Goal: Information Seeking & Learning: Check status

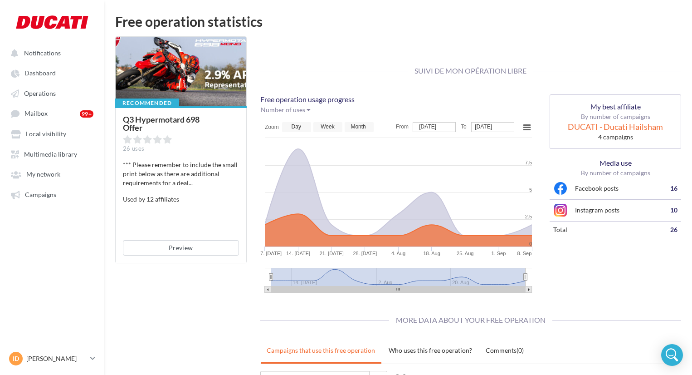
scroll to position [206, 0]
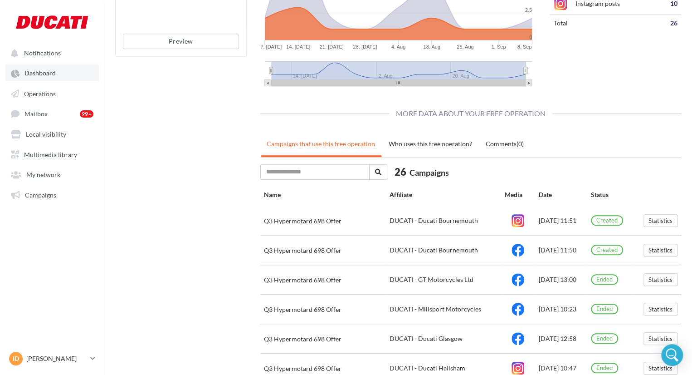
click at [50, 80] on link "Dashboard" at bounding box center [51, 72] width 93 height 16
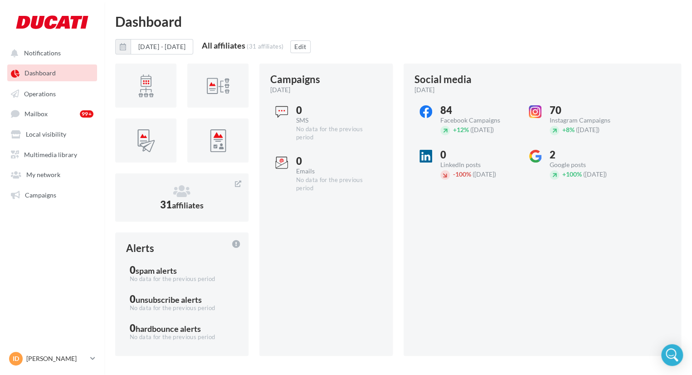
drag, startPoint x: 44, startPoint y: 73, endPoint x: 52, endPoint y: 69, distance: 8.9
click at [52, 69] on link "Dashboard" at bounding box center [51, 72] width 93 height 16
click at [181, 190] on icon at bounding box center [182, 191] width 112 height 14
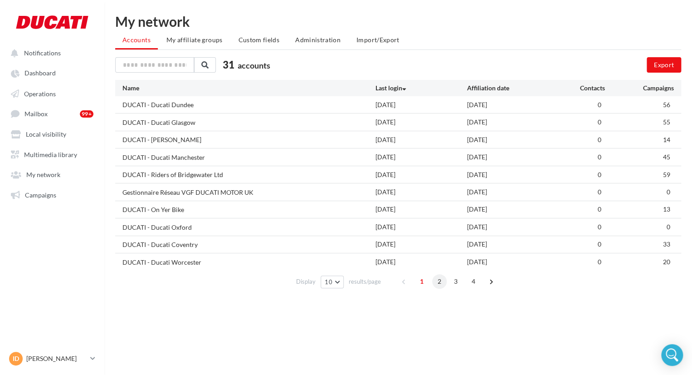
click at [437, 283] on span "2" at bounding box center [439, 281] width 15 height 15
click at [450, 283] on span "3" at bounding box center [455, 281] width 15 height 15
click at [470, 282] on span "4" at bounding box center [473, 281] width 15 height 15
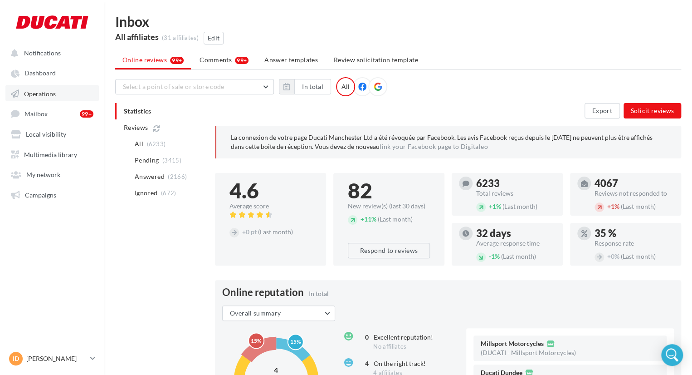
click at [44, 92] on span "Operations" at bounding box center [40, 93] width 32 height 8
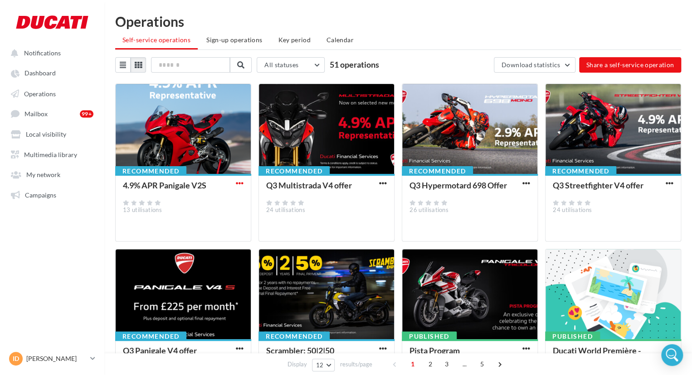
click at [241, 182] on span "button" at bounding box center [240, 183] width 8 height 8
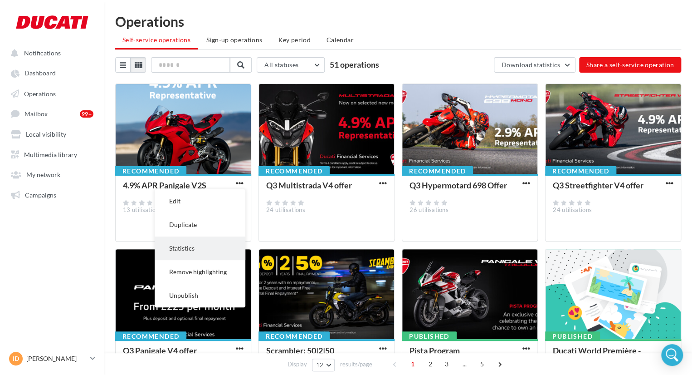
click at [214, 249] on button "Statistics" at bounding box center [200, 248] width 91 height 24
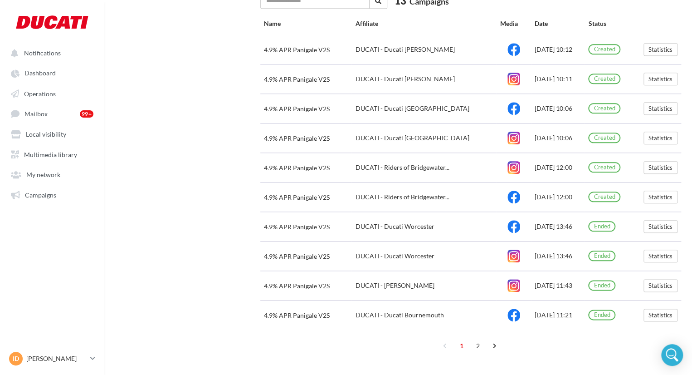
scroll to position [388, 0]
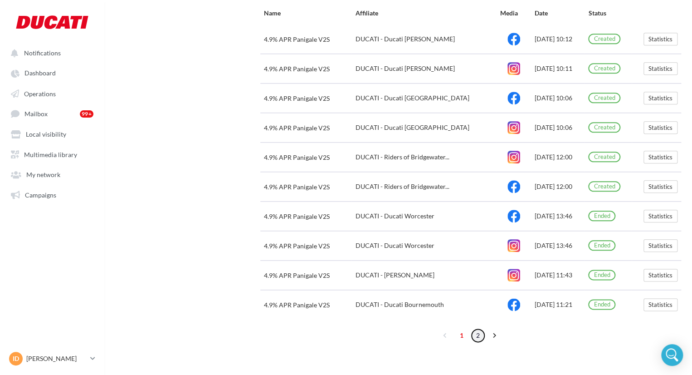
click at [474, 334] on link "2" at bounding box center [478, 335] width 15 height 15
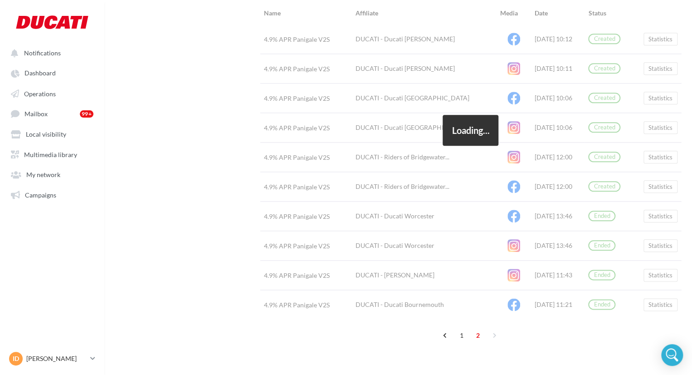
scroll to position [182, 0]
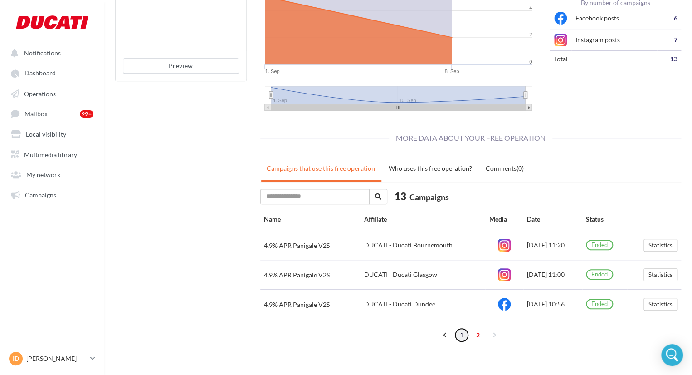
click at [461, 340] on link "1" at bounding box center [461, 334] width 15 height 15
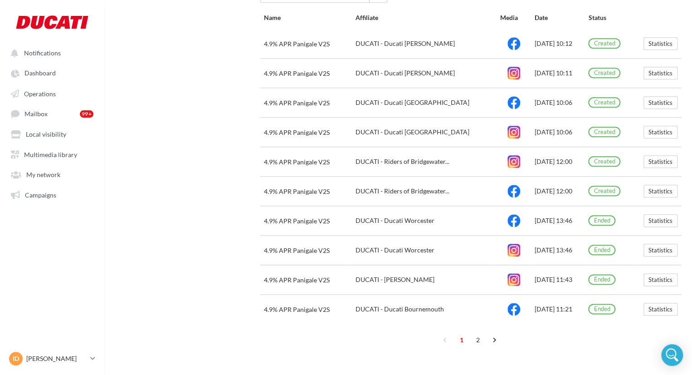
scroll to position [388, 0]
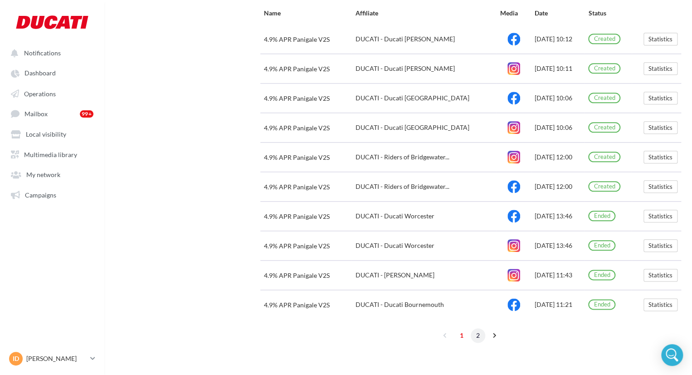
click at [485, 338] on ul "‹ 1 2 ›" at bounding box center [470, 335] width 65 height 15
click at [481, 334] on link "2" at bounding box center [478, 335] width 15 height 15
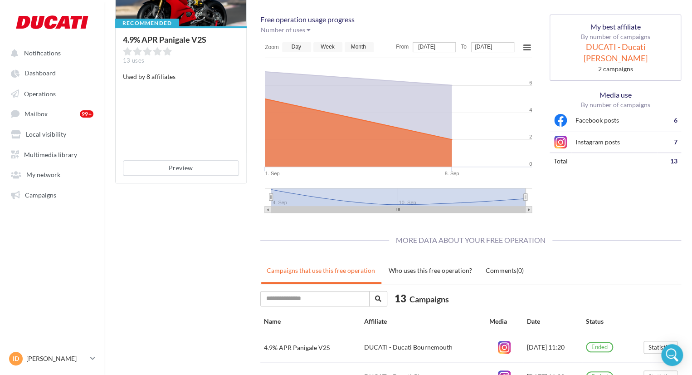
scroll to position [0, 0]
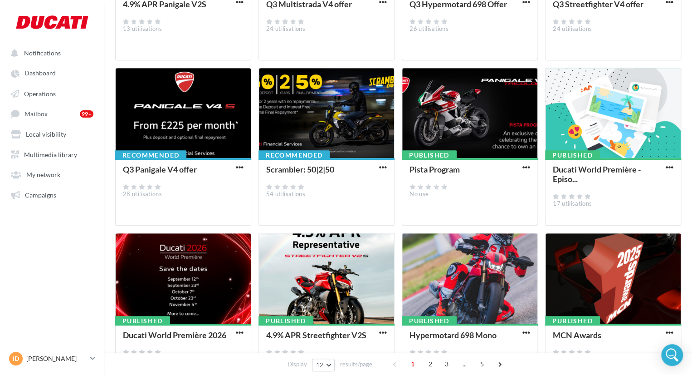
scroll to position [181, 0]
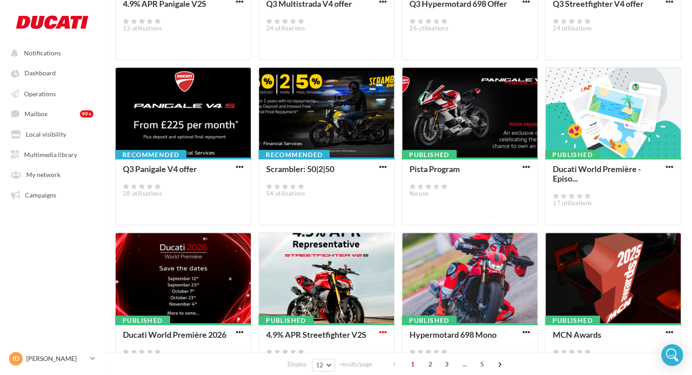
click at [384, 329] on span "button" at bounding box center [383, 332] width 8 height 8
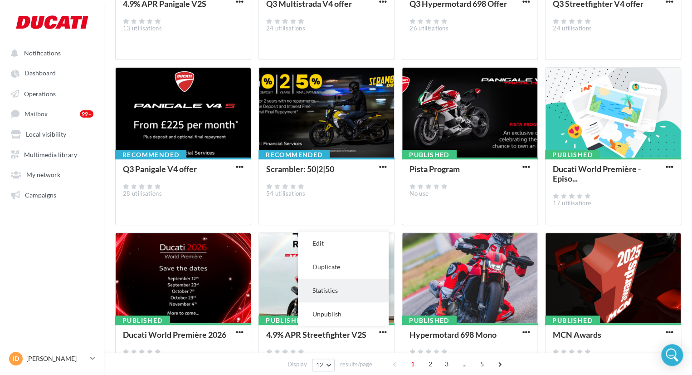
click at [355, 293] on button "Statistics" at bounding box center [343, 290] width 91 height 24
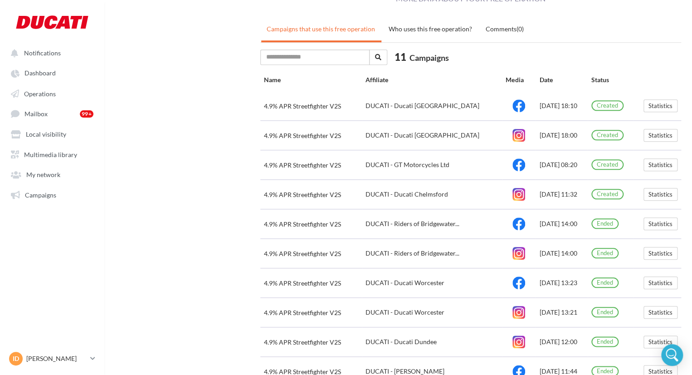
scroll to position [388, 0]
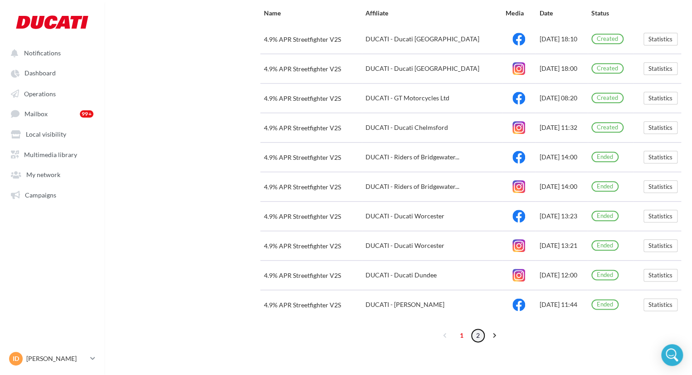
click at [474, 339] on link "2" at bounding box center [478, 335] width 15 height 15
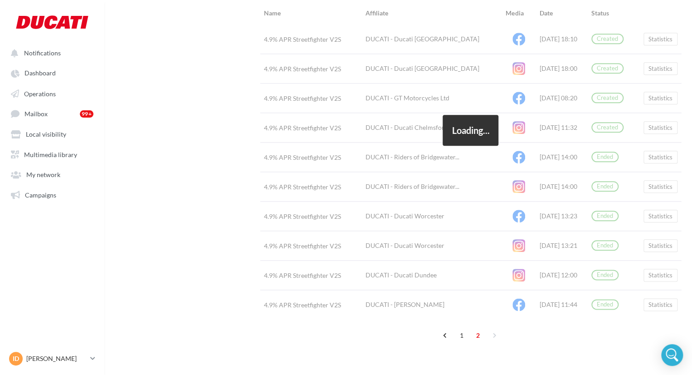
scroll to position [123, 0]
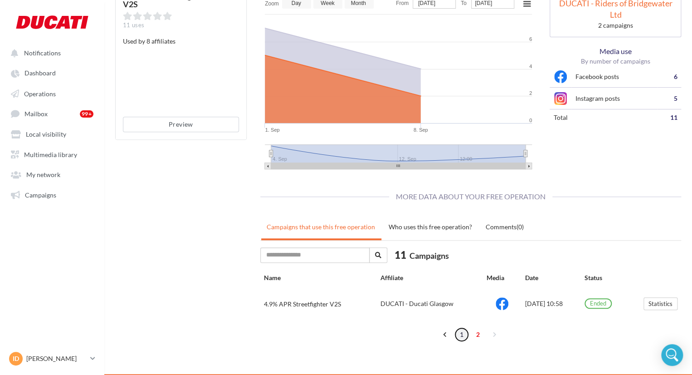
click at [460, 337] on link "1" at bounding box center [461, 334] width 15 height 15
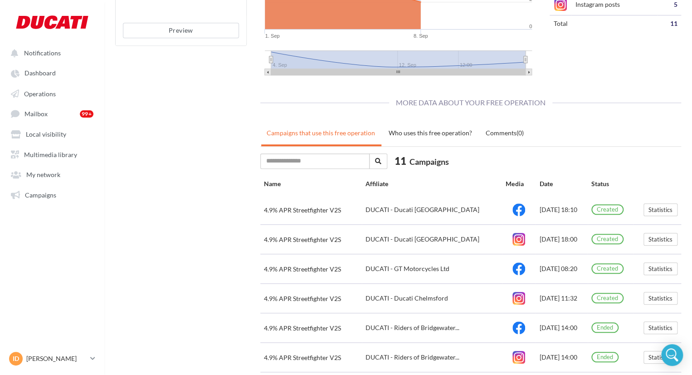
scroll to position [136, 0]
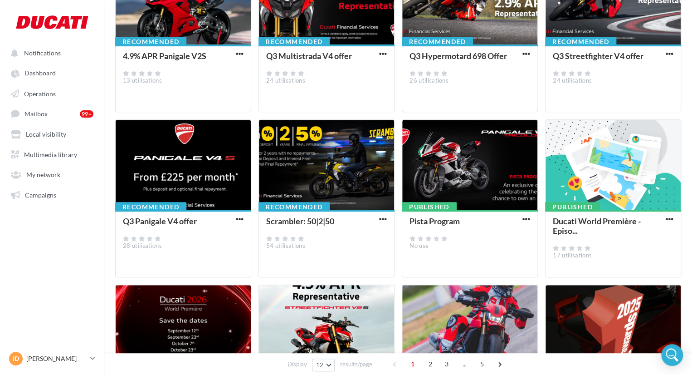
scroll to position [91, 0]
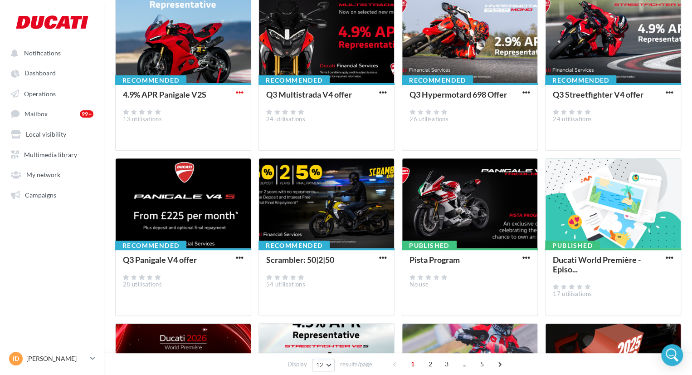
click at [240, 89] on span "button" at bounding box center [240, 92] width 8 height 8
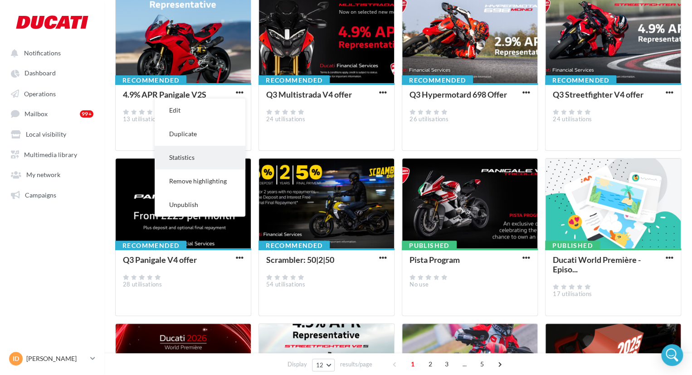
click at [212, 158] on button "Statistics" at bounding box center [200, 158] width 91 height 24
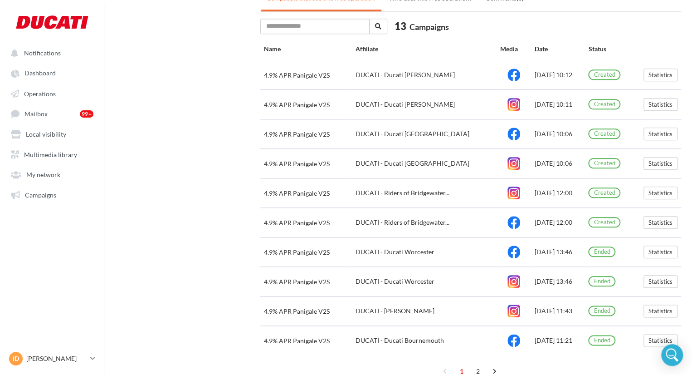
scroll to position [388, 0]
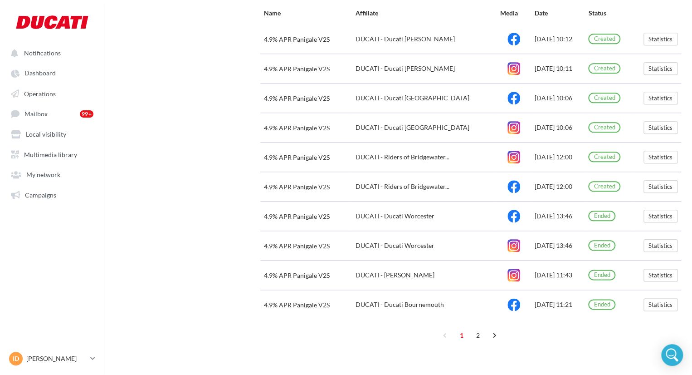
click at [470, 332] on ul "‹ 1 2 ›" at bounding box center [470, 335] width 65 height 15
click at [474, 332] on link "2" at bounding box center [478, 335] width 15 height 15
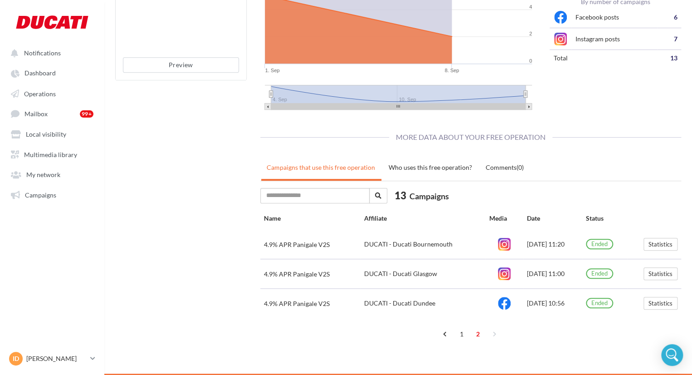
scroll to position [182, 0]
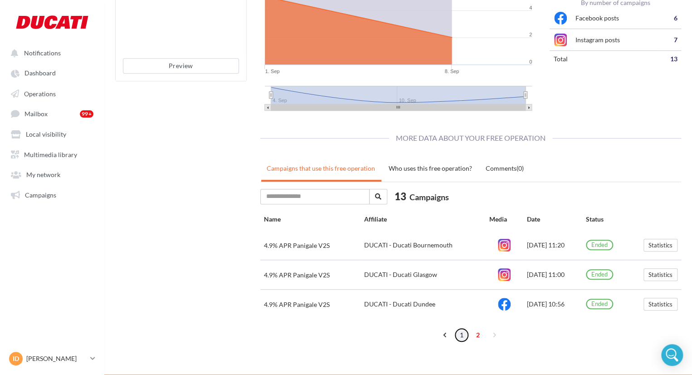
click at [461, 331] on link "1" at bounding box center [461, 334] width 15 height 15
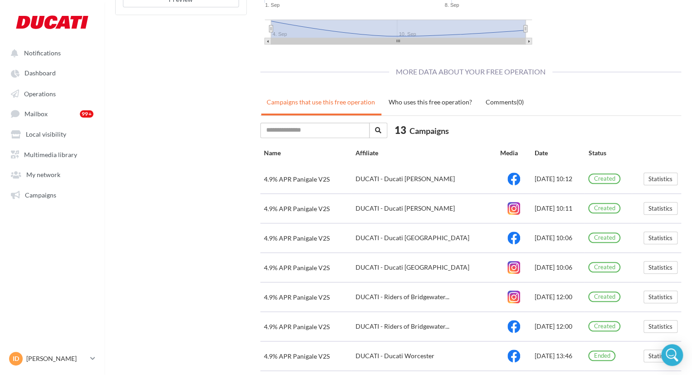
scroll to position [161, 0]
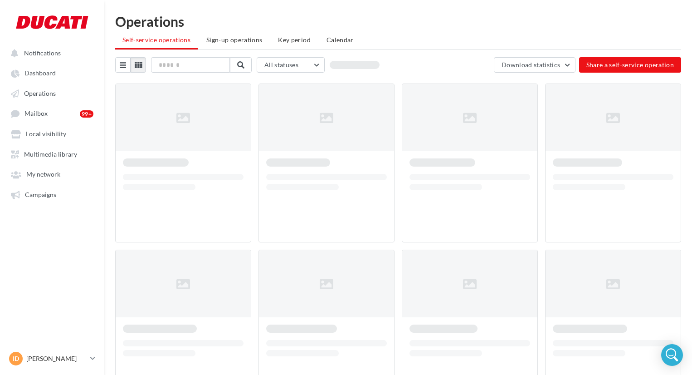
scroll to position [91, 0]
